Goal: Check status: Check status

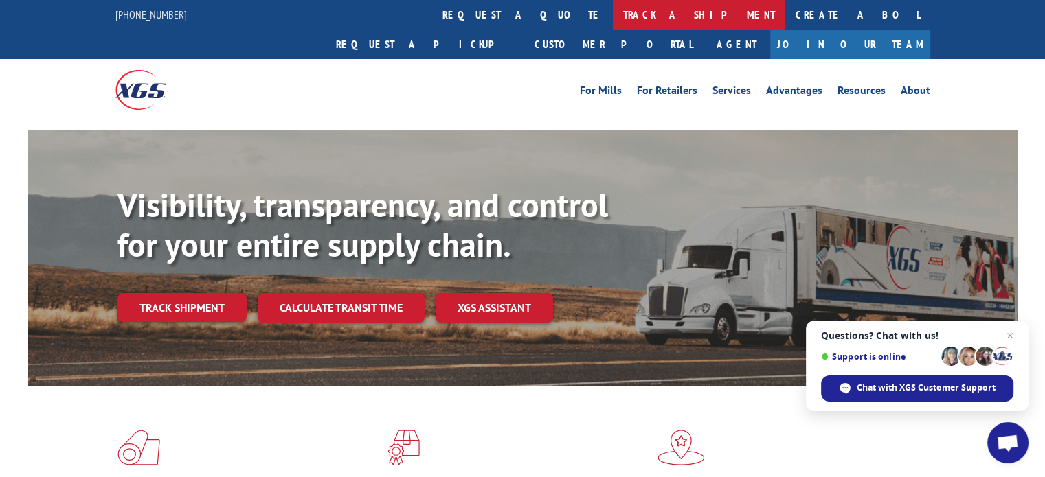
click at [613, 12] on link "track a shipment" at bounding box center [699, 15] width 172 height 30
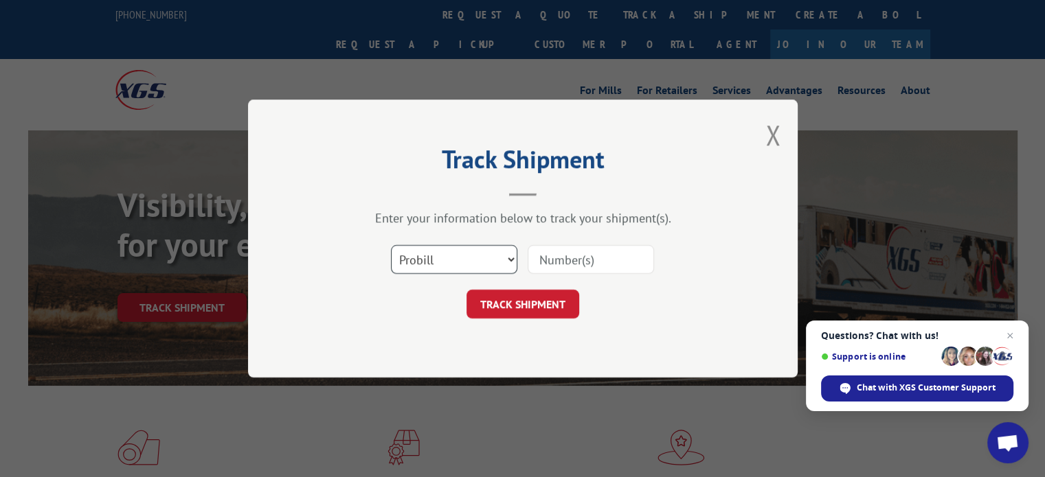
click at [508, 258] on select "Select category... Probill BOL PO" at bounding box center [454, 259] width 126 height 29
select select "po"
click at [391, 245] on select "Select category... Probill BOL PO" at bounding box center [454, 259] width 126 height 29
click at [559, 258] on input at bounding box center [590, 259] width 126 height 29
paste input "11478955"
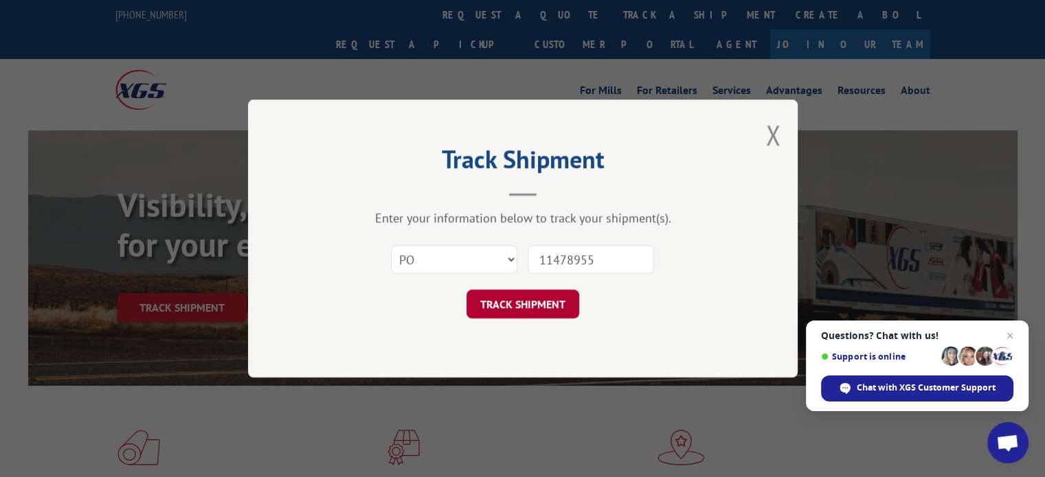
type input "11478955"
click at [557, 301] on button "TRACK SHIPMENT" at bounding box center [522, 304] width 113 height 29
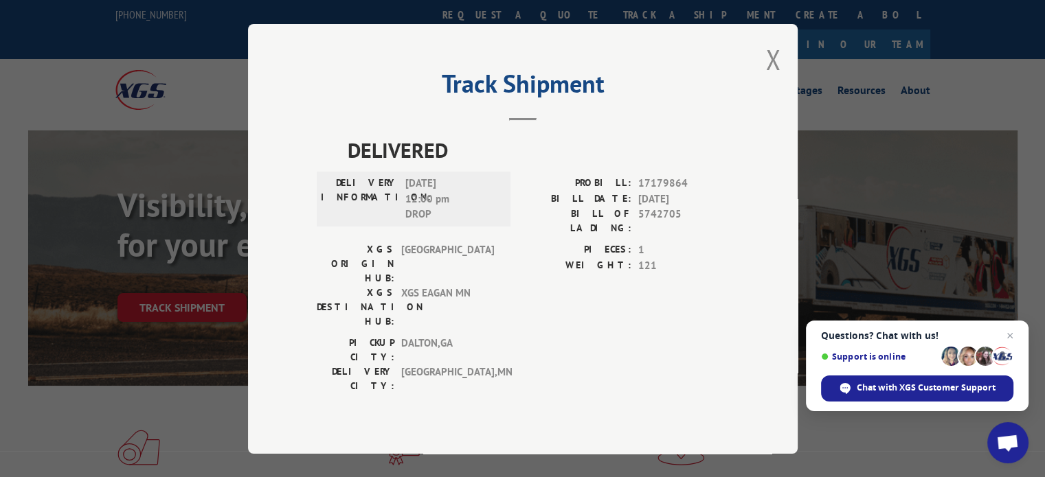
click at [652, 192] on span "17179864" at bounding box center [683, 184] width 91 height 16
copy span "17179864"
click at [773, 78] on button "Close modal" at bounding box center [772, 59] width 15 height 36
